Goal: Information Seeking & Learning: Learn about a topic

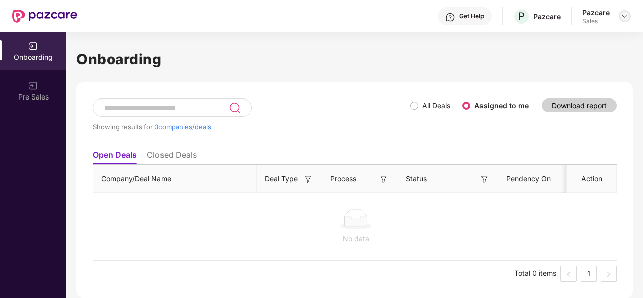
click at [625, 15] on img at bounding box center [625, 16] width 8 height 8
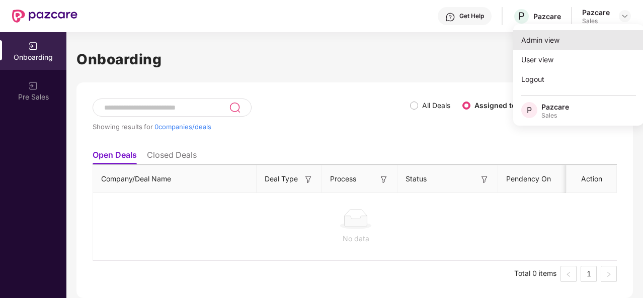
click at [582, 41] on div "Admin view" at bounding box center [578, 40] width 131 height 20
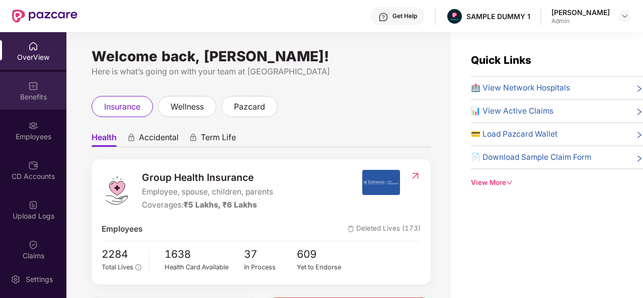
drag, startPoint x: 39, startPoint y: 90, endPoint x: 42, endPoint y: 81, distance: 9.4
click at [42, 81] on div "Benefits" at bounding box center [33, 91] width 66 height 38
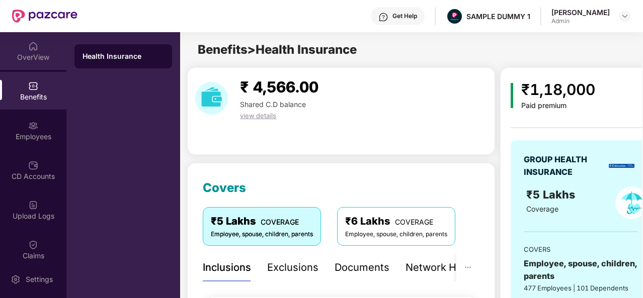
click at [34, 56] on div "OverView" at bounding box center [33, 57] width 66 height 10
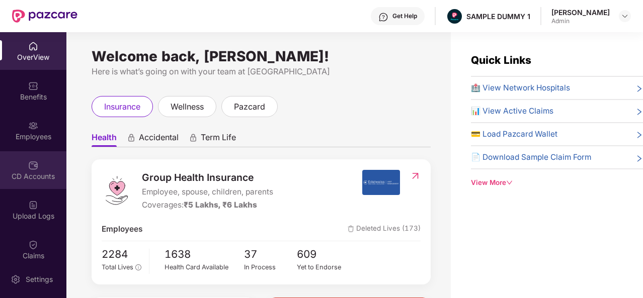
click at [34, 182] on div "CD Accounts" at bounding box center [33, 170] width 66 height 38
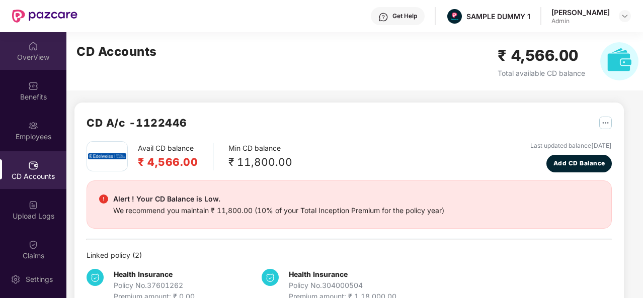
click at [26, 68] on div "OverView" at bounding box center [33, 51] width 66 height 38
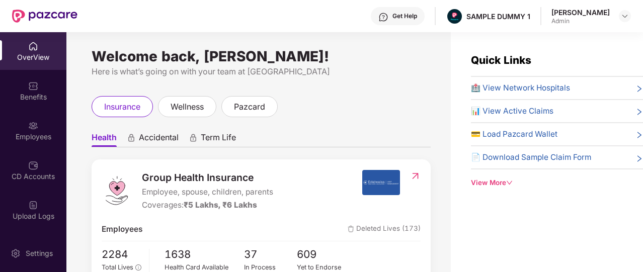
click at [405, 23] on div "Get Help" at bounding box center [398, 16] width 54 height 18
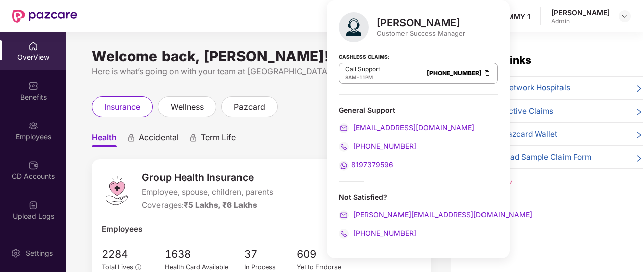
click at [305, 135] on ul "Health Accidental Term Life" at bounding box center [261, 137] width 339 height 20
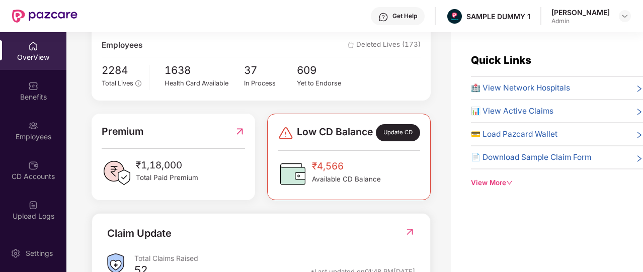
scroll to position [185, 0]
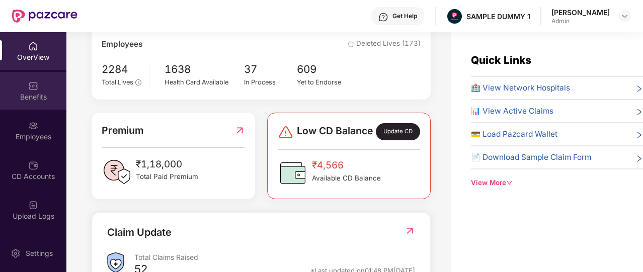
click at [32, 95] on div "Benefits" at bounding box center [33, 97] width 66 height 10
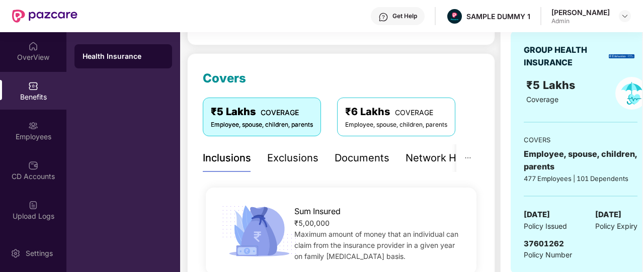
scroll to position [117, 0]
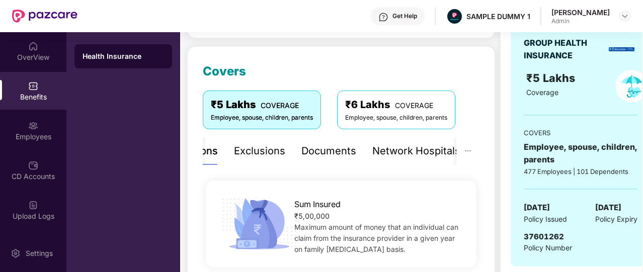
click at [367, 157] on div "Inclusions Exclusions Documents Network Hospitals" at bounding box center [315, 151] width 291 height 28
click at [334, 150] on div "Documents" at bounding box center [328, 151] width 55 height 16
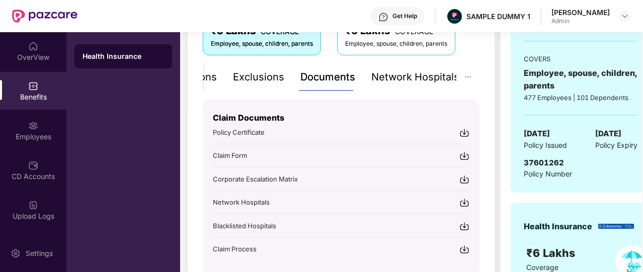
scroll to position [190, 0]
click at [428, 85] on div "Network Hospitals" at bounding box center [415, 78] width 88 height 28
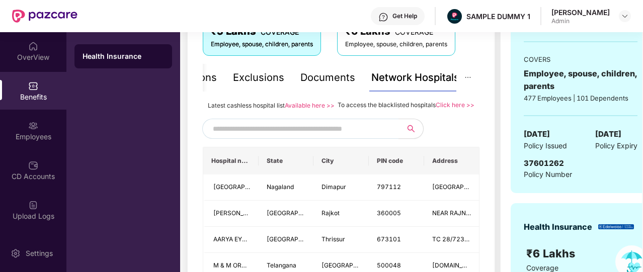
click at [345, 136] on input "text" at bounding box center [299, 128] width 172 height 15
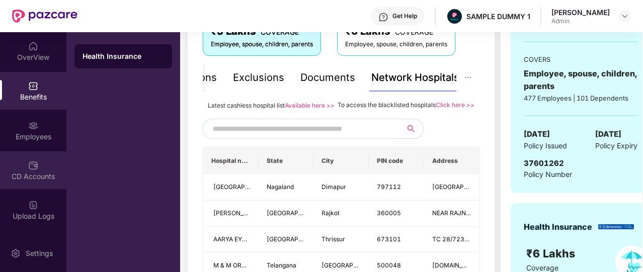
click at [39, 171] on div "CD Accounts" at bounding box center [33, 170] width 66 height 38
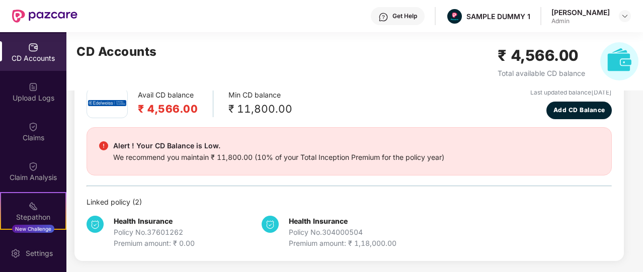
scroll to position [210, 0]
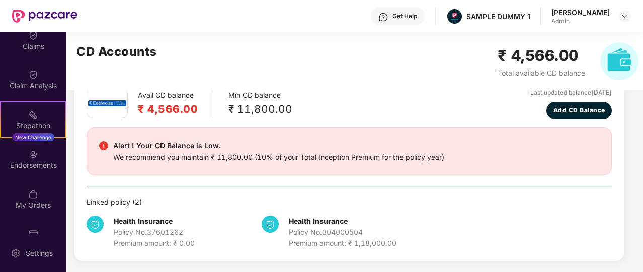
click at [39, 182] on div "My Orders" at bounding box center [33, 199] width 66 height 38
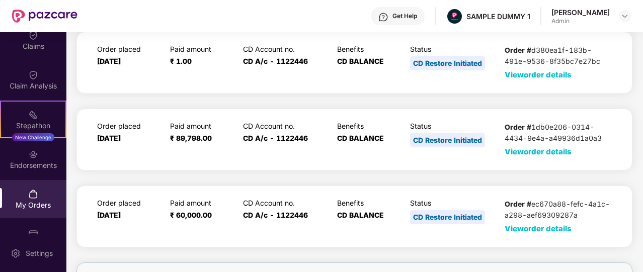
scroll to position [42, 0]
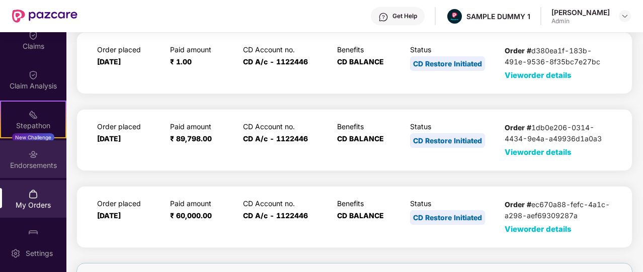
click at [48, 170] on div "Endorsements" at bounding box center [33, 166] width 66 height 10
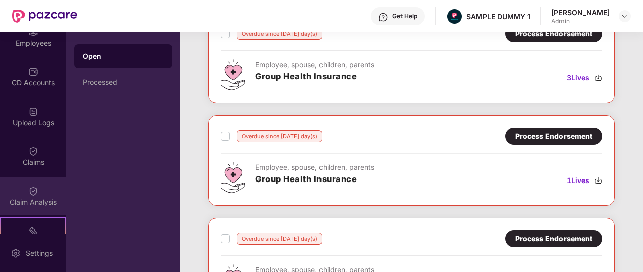
scroll to position [93, 0]
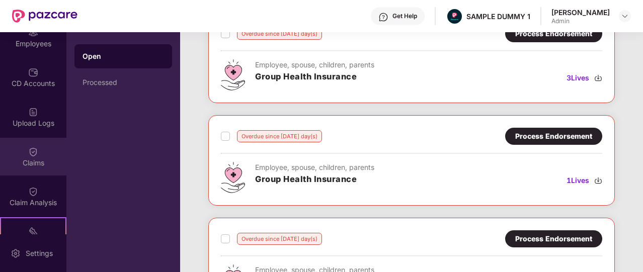
click at [33, 158] on div "Claims" at bounding box center [33, 163] width 66 height 10
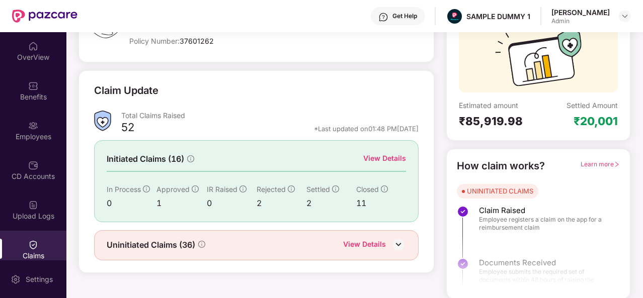
scroll to position [0, 0]
